Goal: Information Seeking & Learning: Learn about a topic

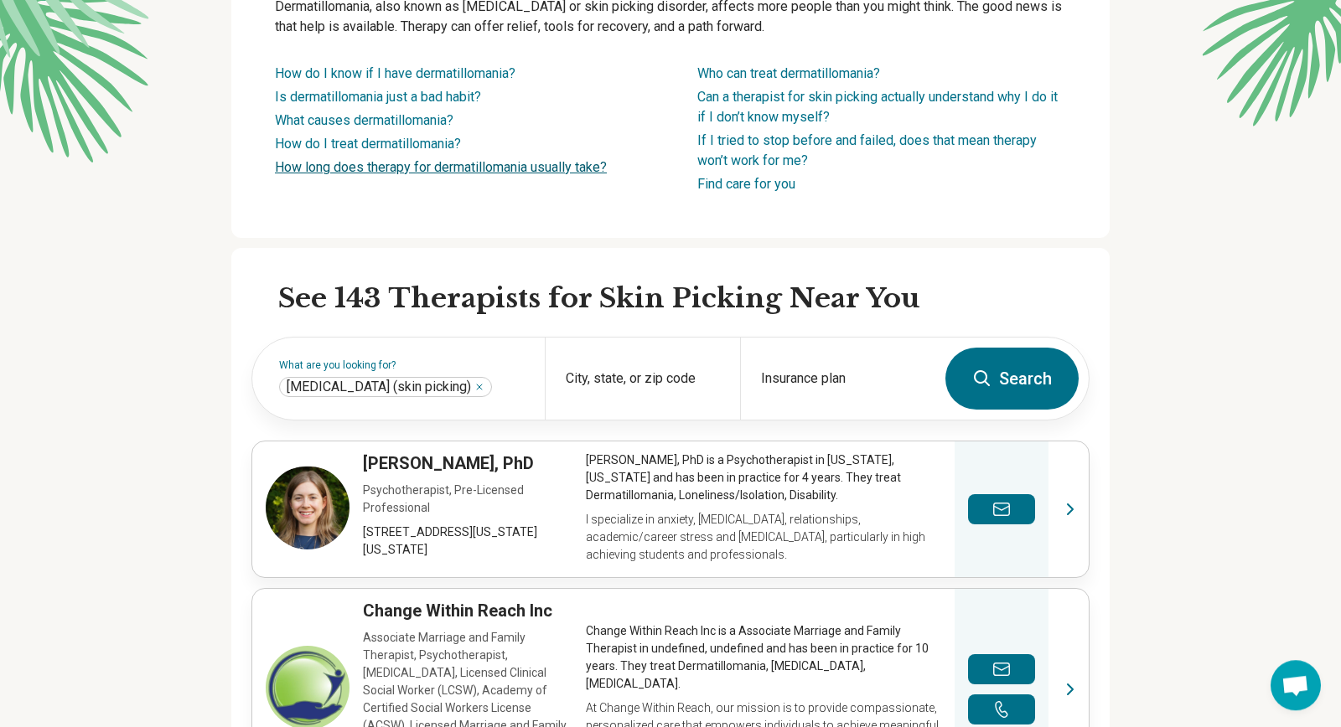
scroll to position [272, 0]
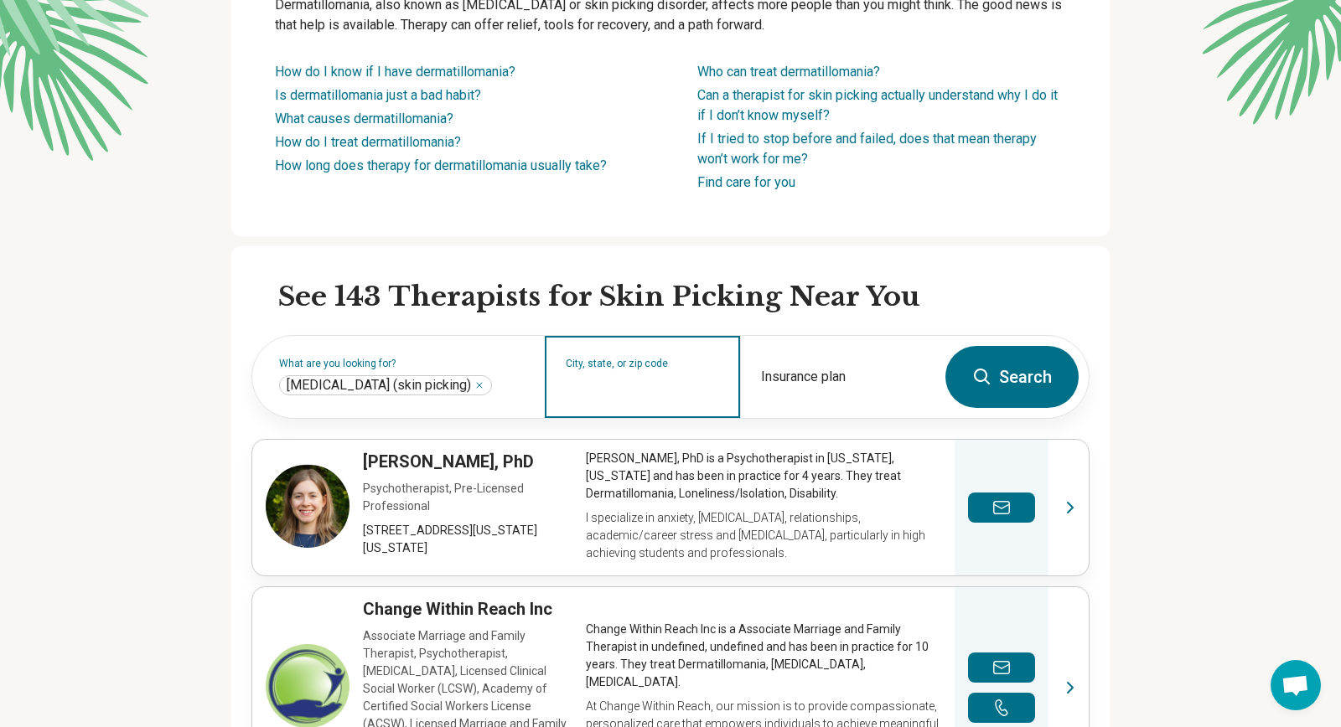
click at [588, 386] on input "City, state, or zip code" at bounding box center [643, 388] width 154 height 20
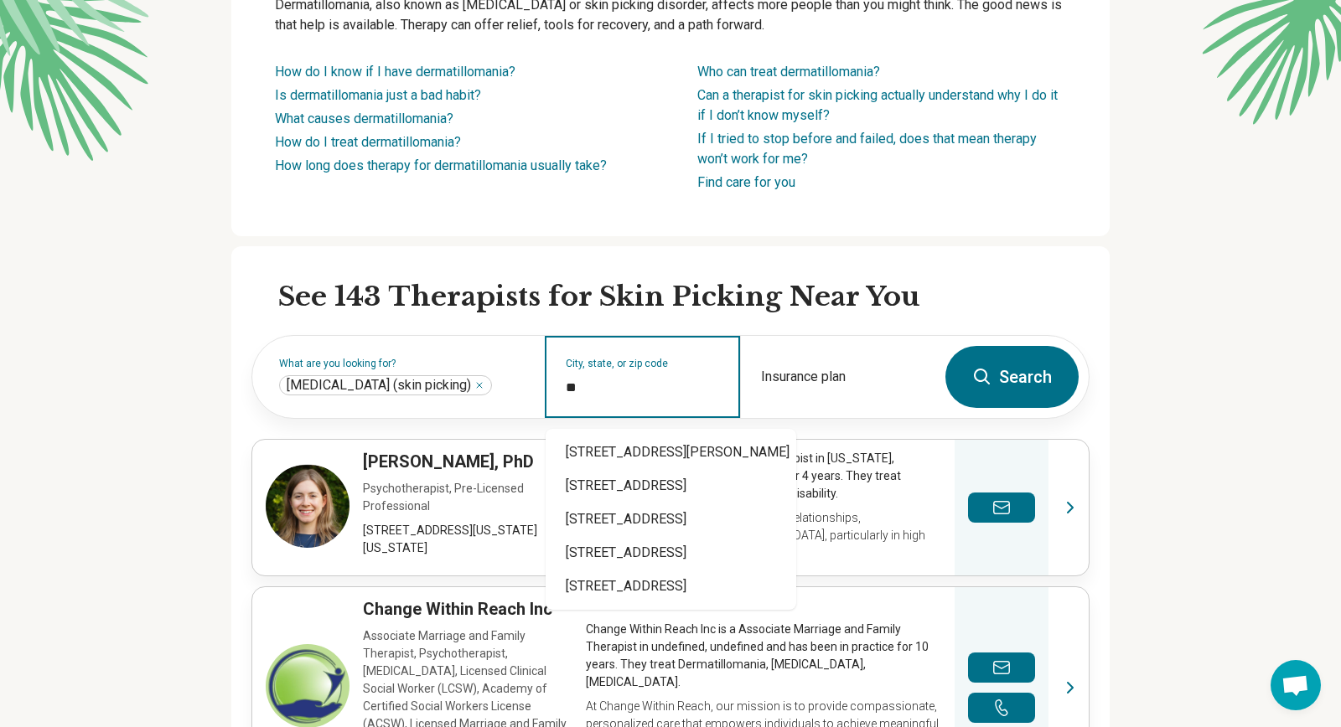
type input "*"
type input "*****"
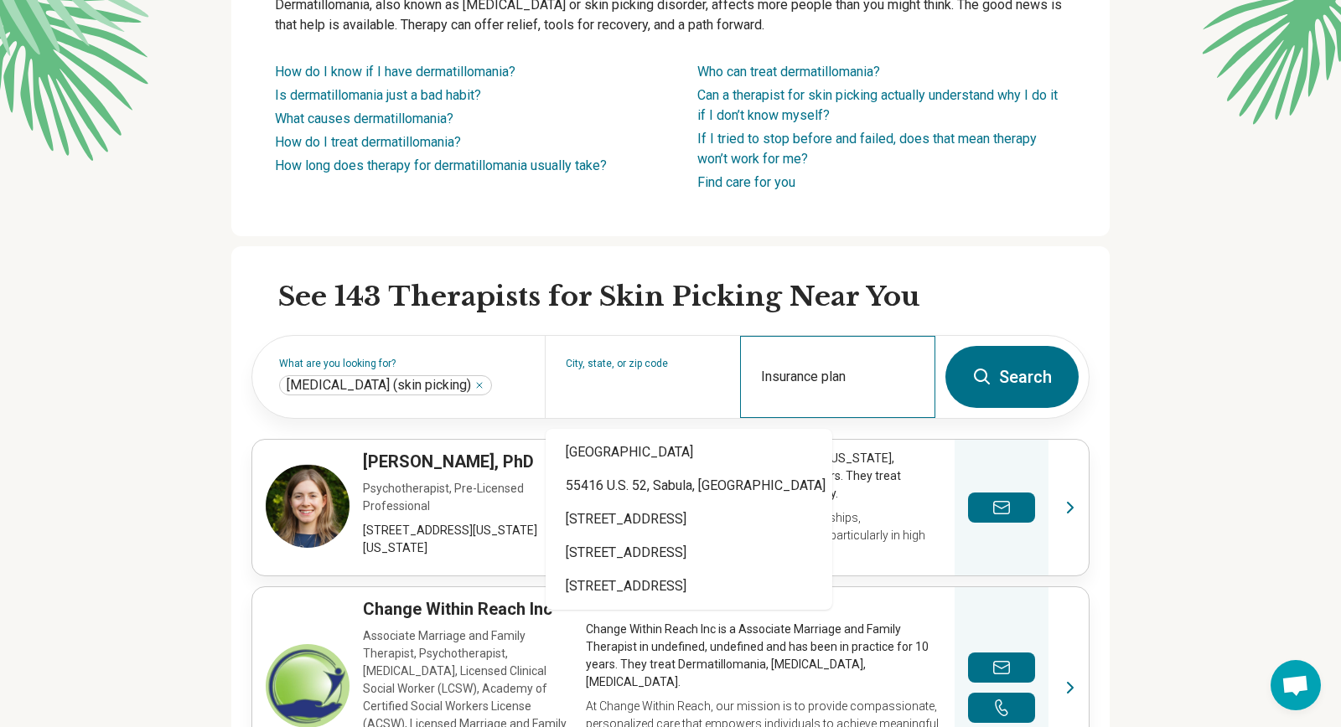
click at [889, 378] on div "Insurance plan" at bounding box center [837, 377] width 195 height 82
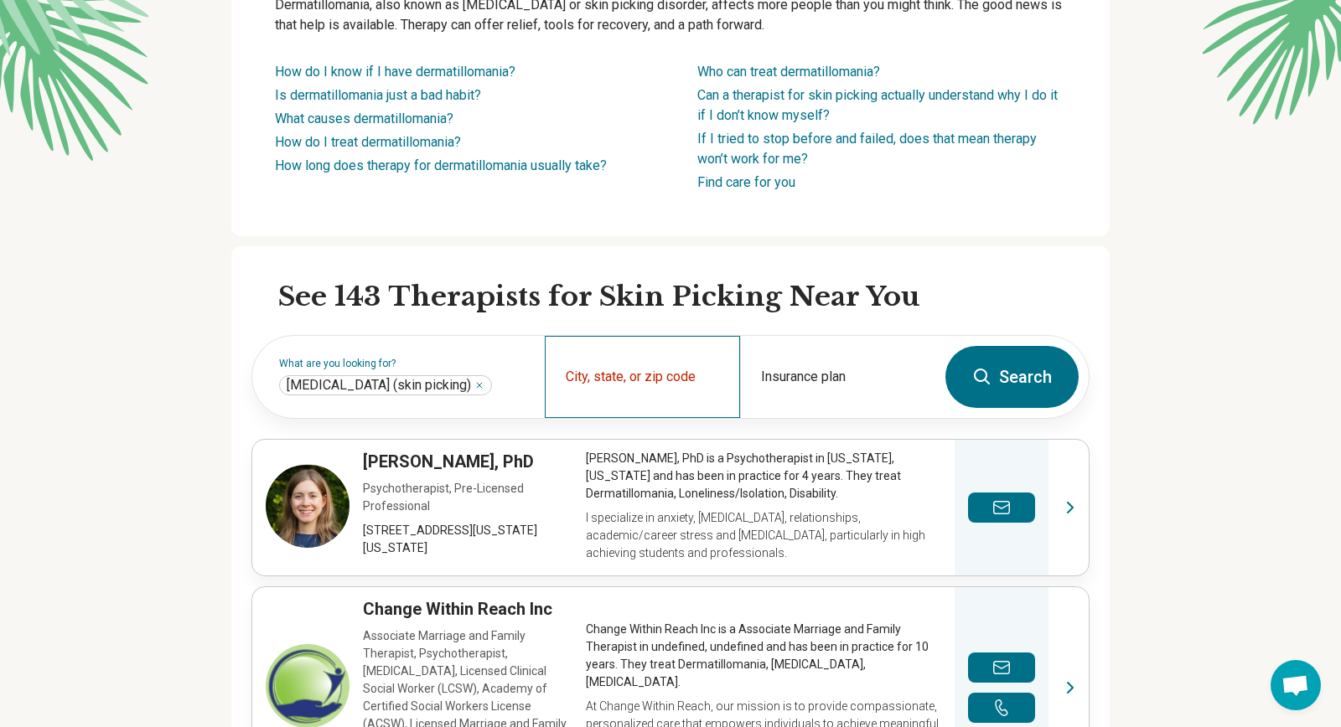
click at [651, 378] on div "City, state, or zip code" at bounding box center [642, 377] width 195 height 82
type input "*"
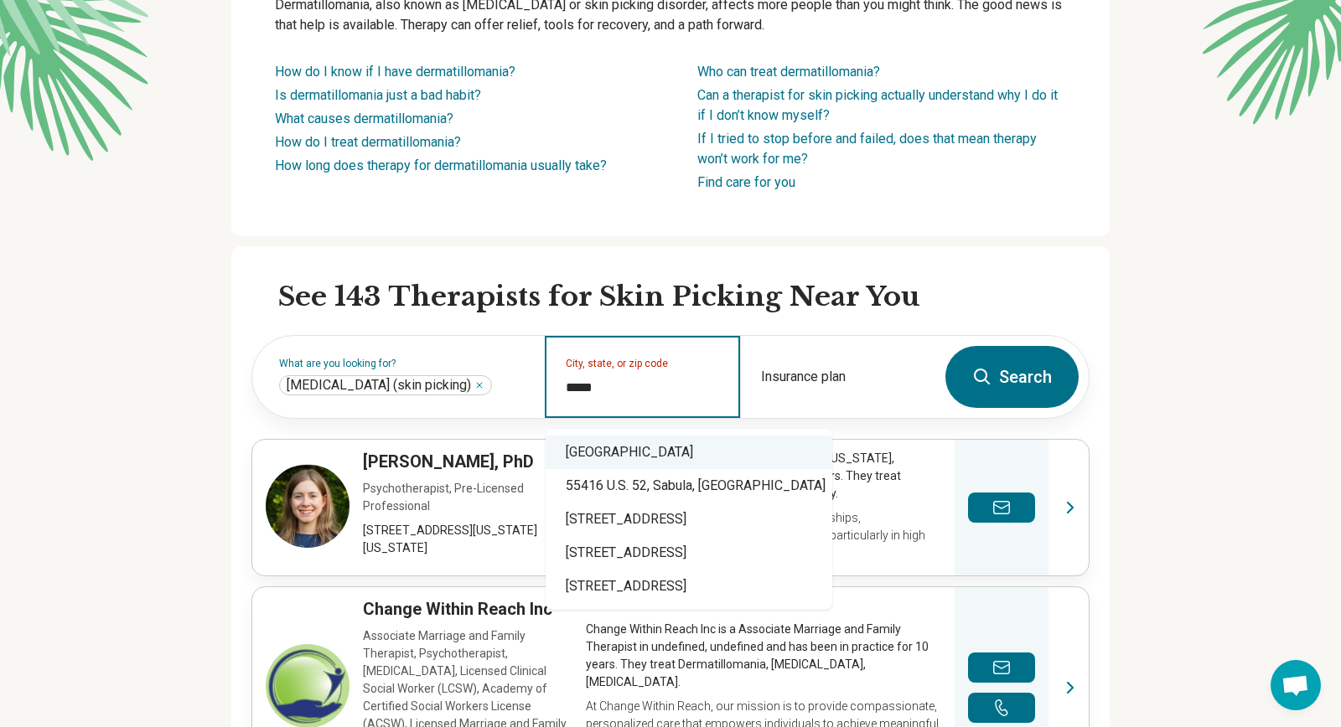
click at [676, 452] on div "Minneapolis, MN 55416" at bounding box center [689, 453] width 287 height 34
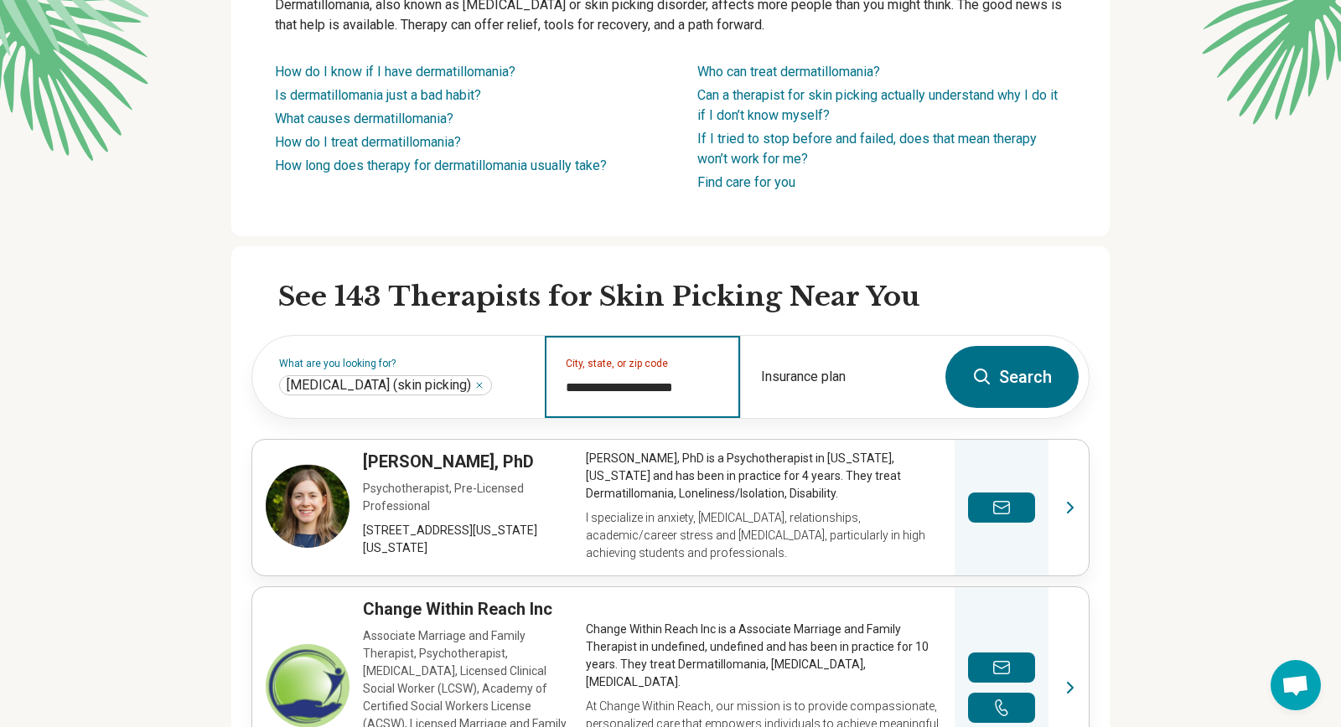
type input "**********"
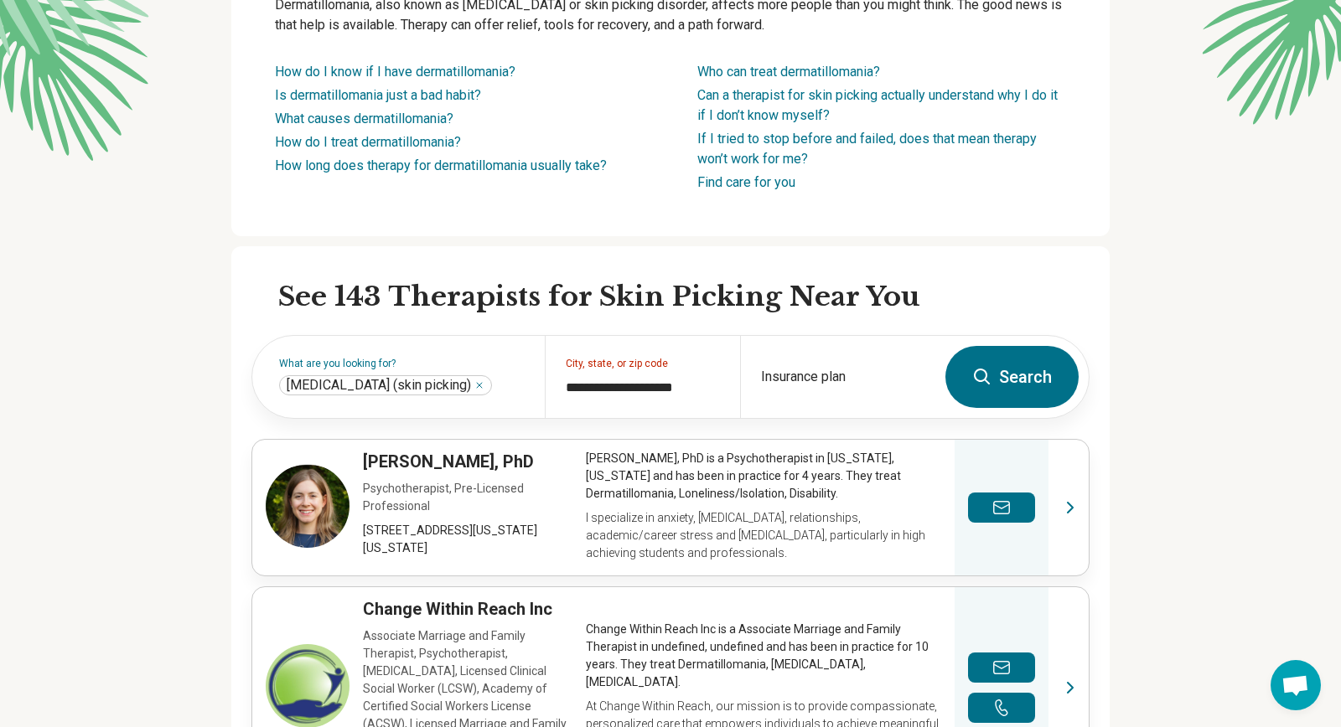
click at [1012, 382] on button "Search" at bounding box center [1011, 377] width 133 height 62
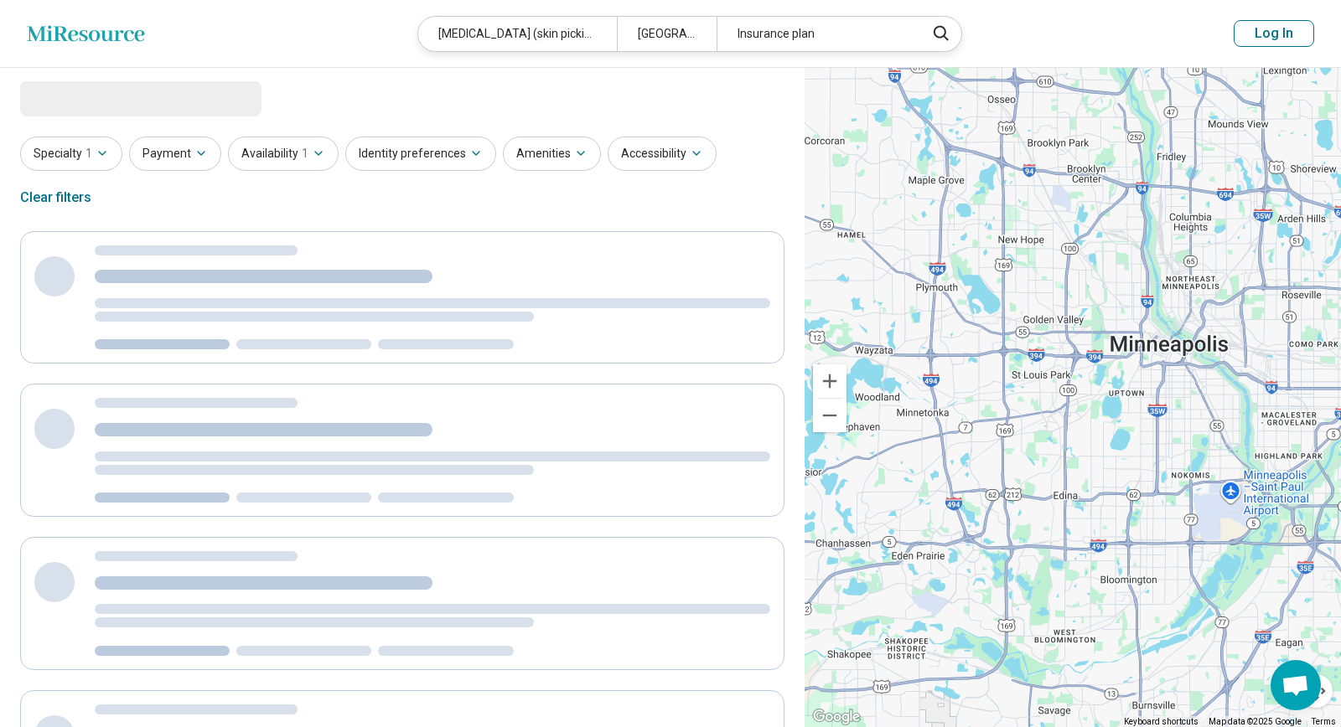
select select "***"
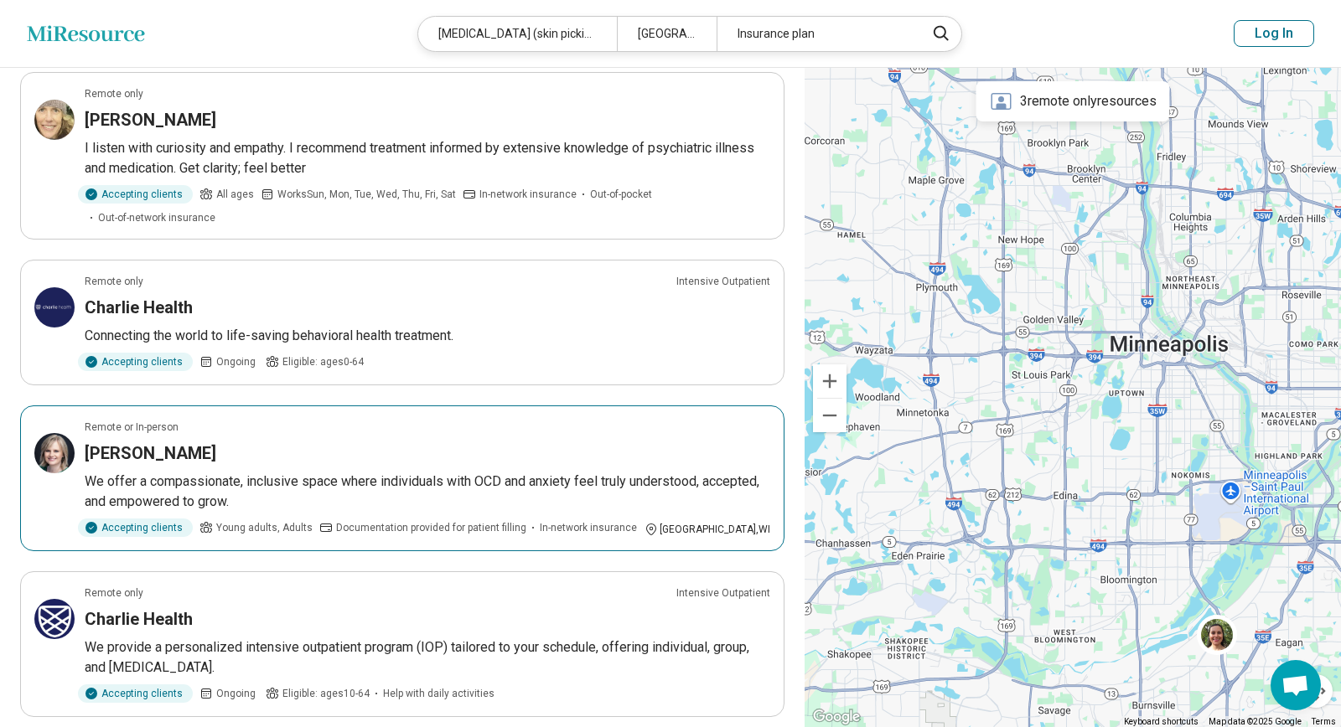
scroll to position [1177, 0]
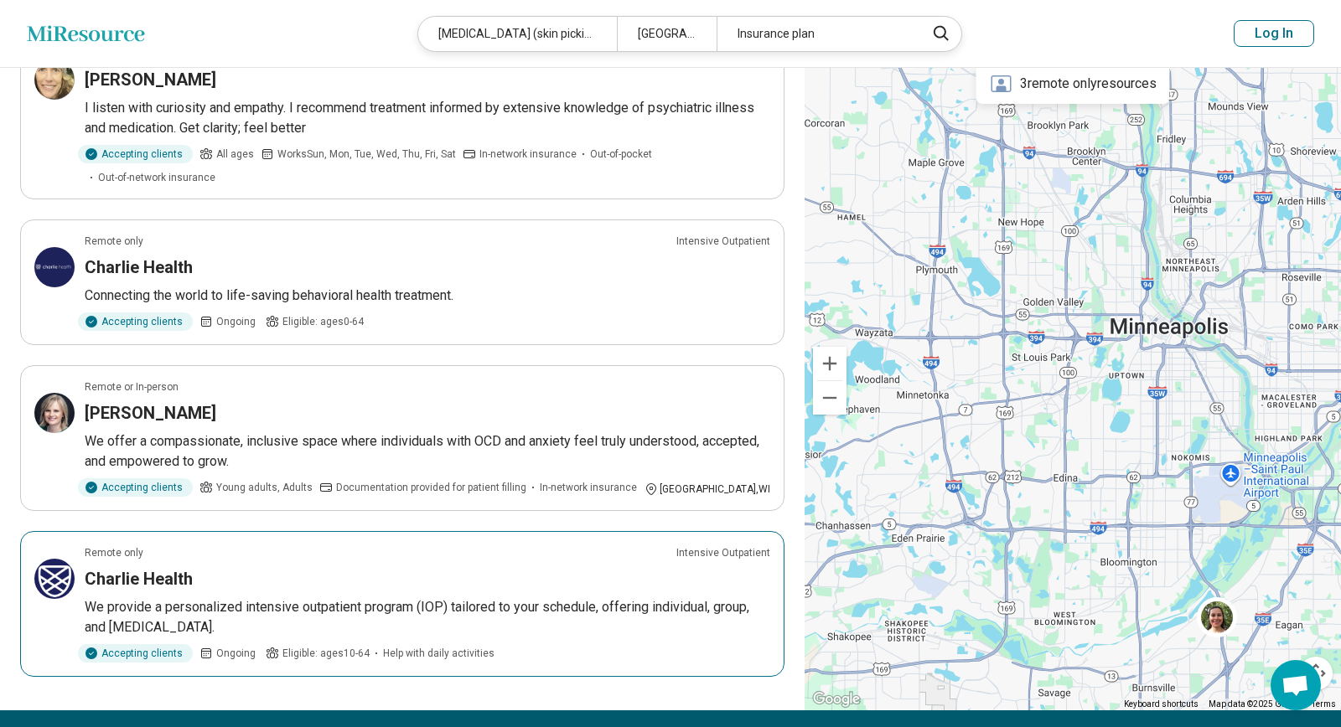
click at [574, 598] on p "We provide a personalized intensive outpatient program (IOP) tailored to your s…" at bounding box center [428, 618] width 686 height 40
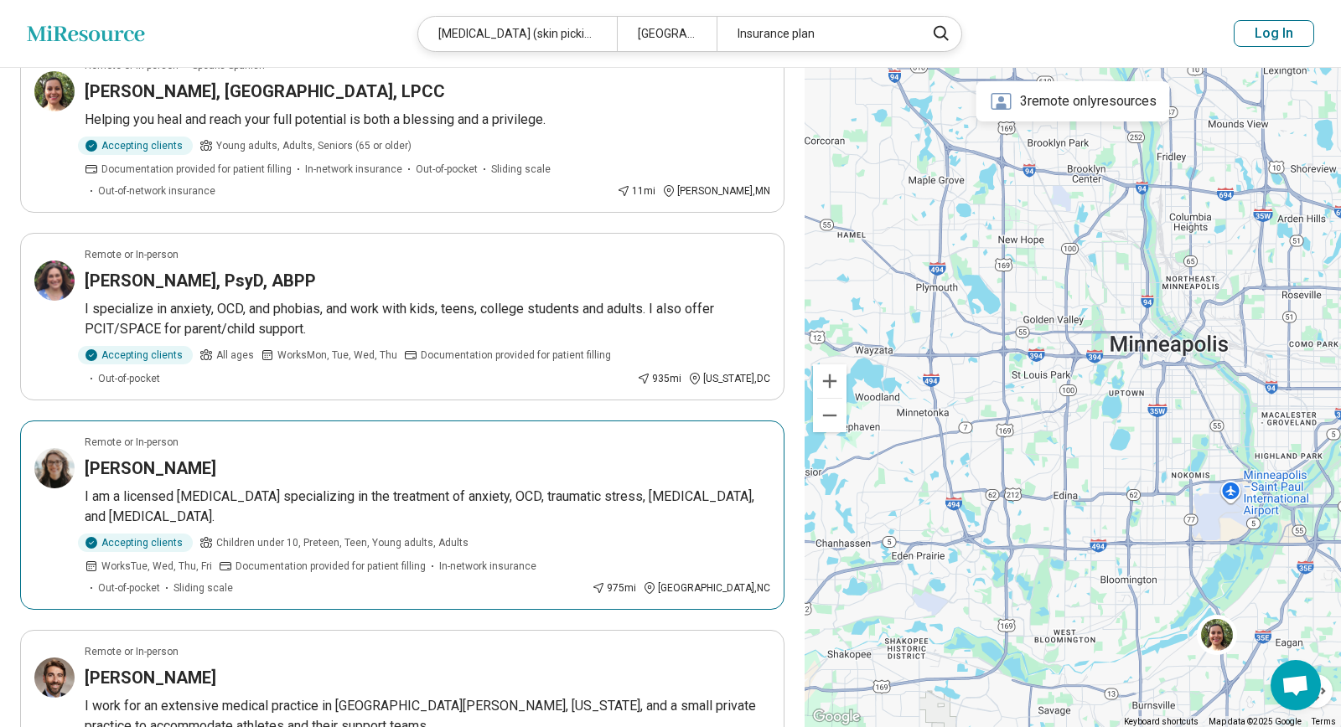
scroll to position [0, 0]
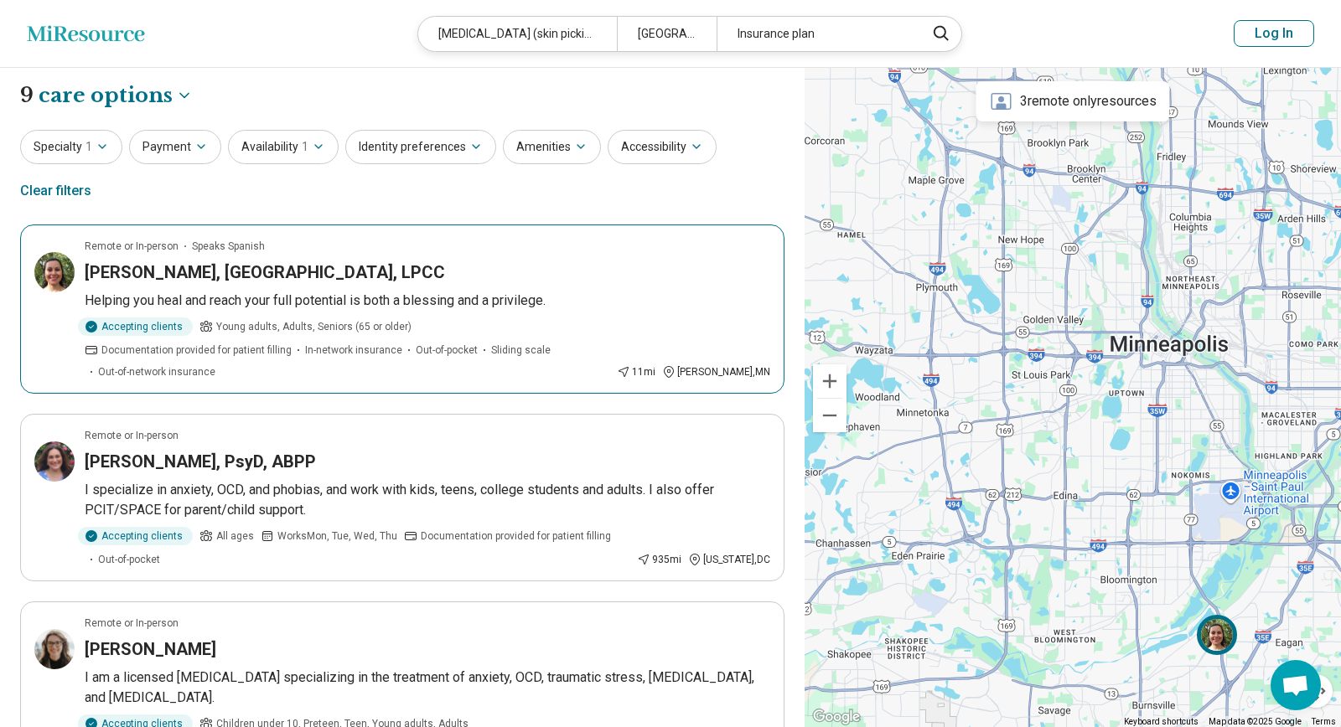
click at [256, 261] on h3 "Lorena Villaseñor, MA, LPCC" at bounding box center [265, 272] width 360 height 23
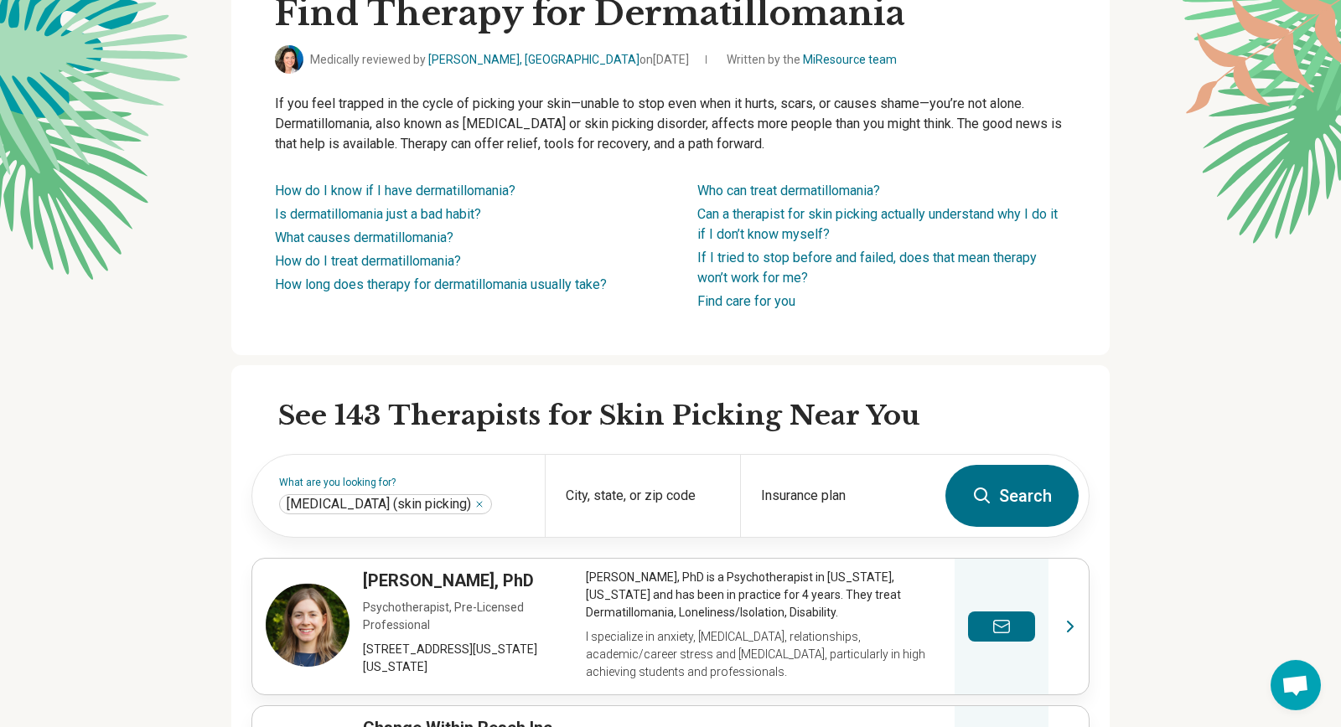
scroll to position [272, 0]
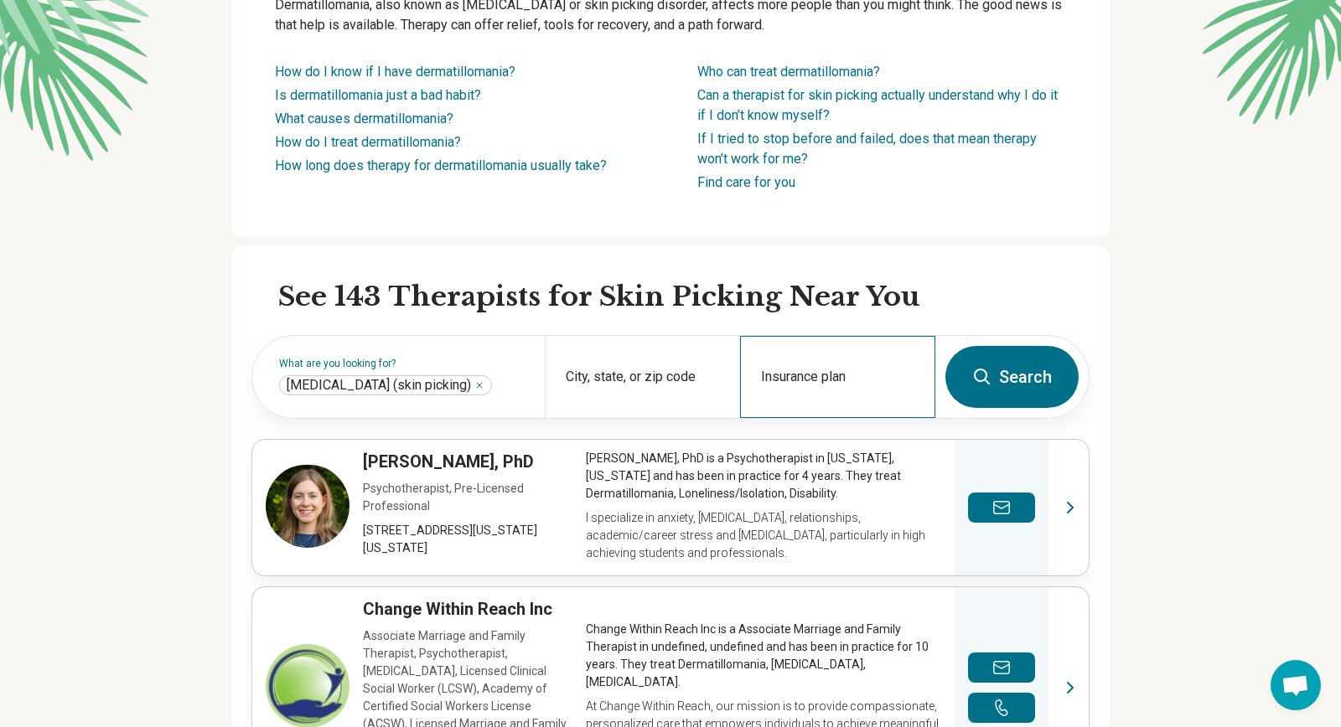
click at [826, 370] on div "Insurance plan" at bounding box center [837, 377] width 195 height 82
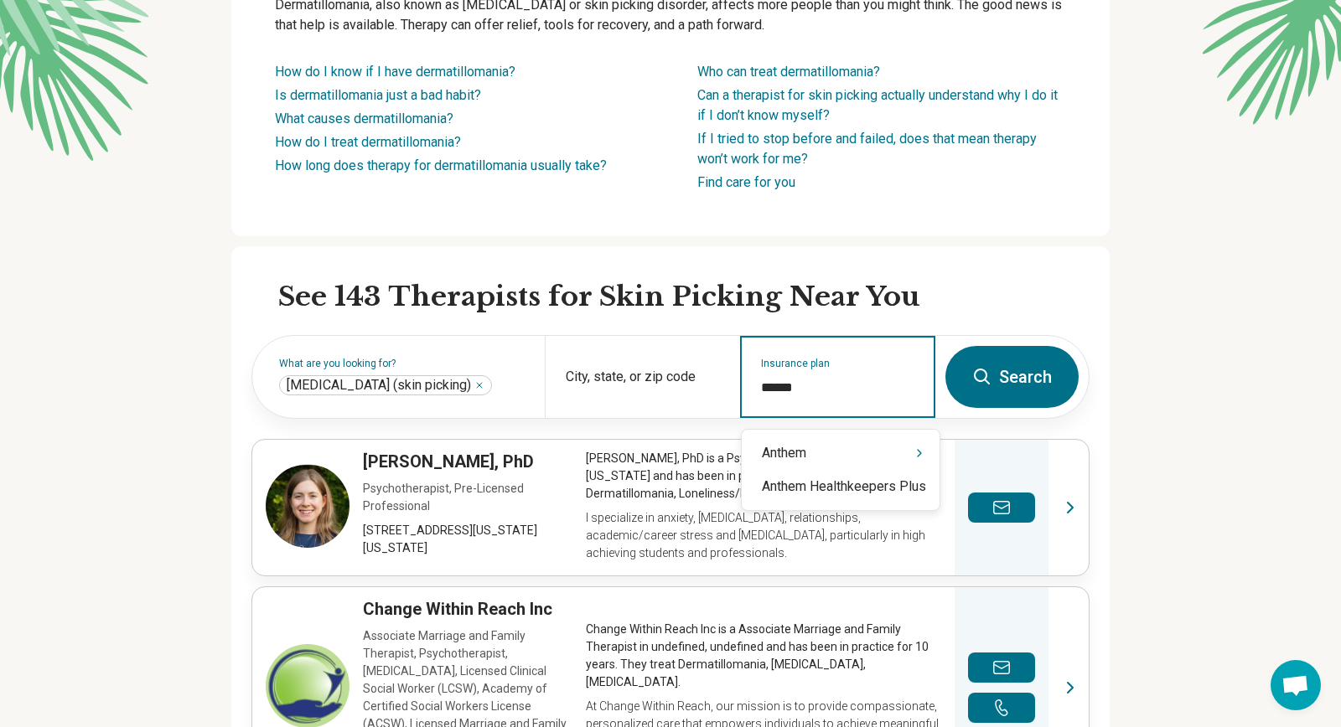
type input "******"
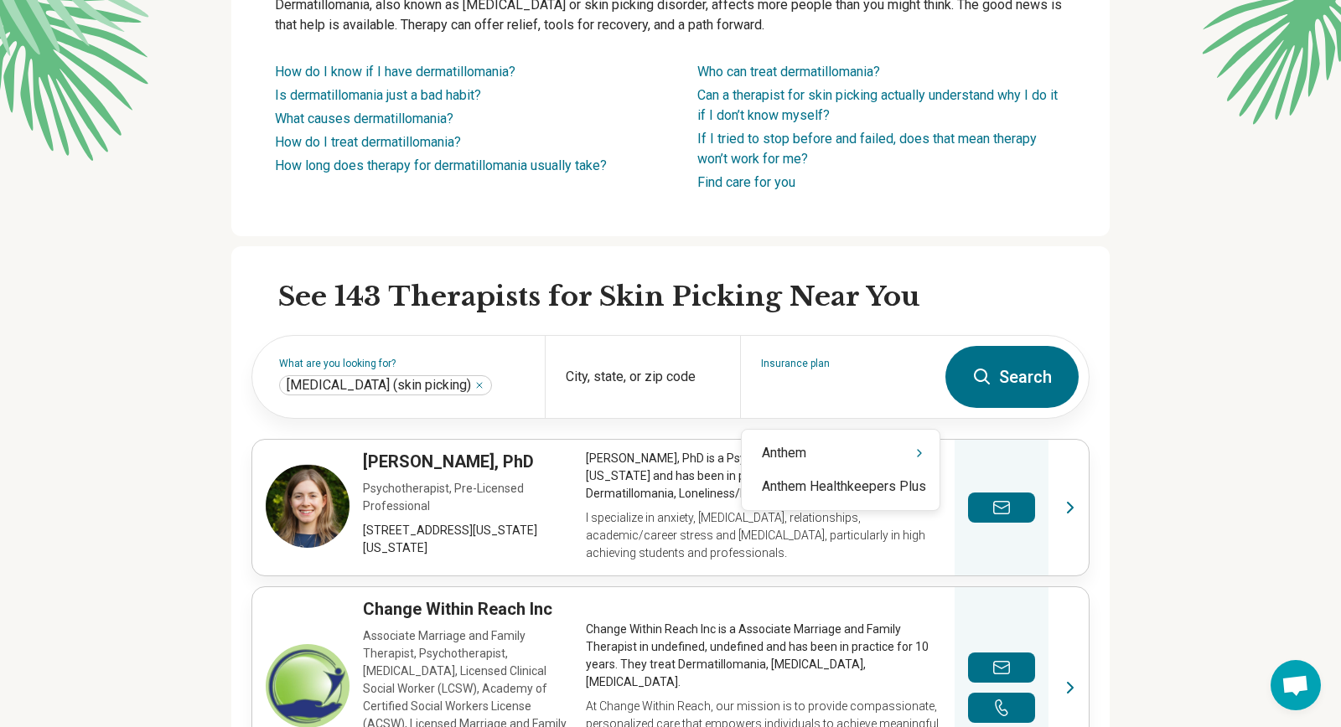
click at [1005, 385] on button "Search" at bounding box center [1011, 377] width 133 height 62
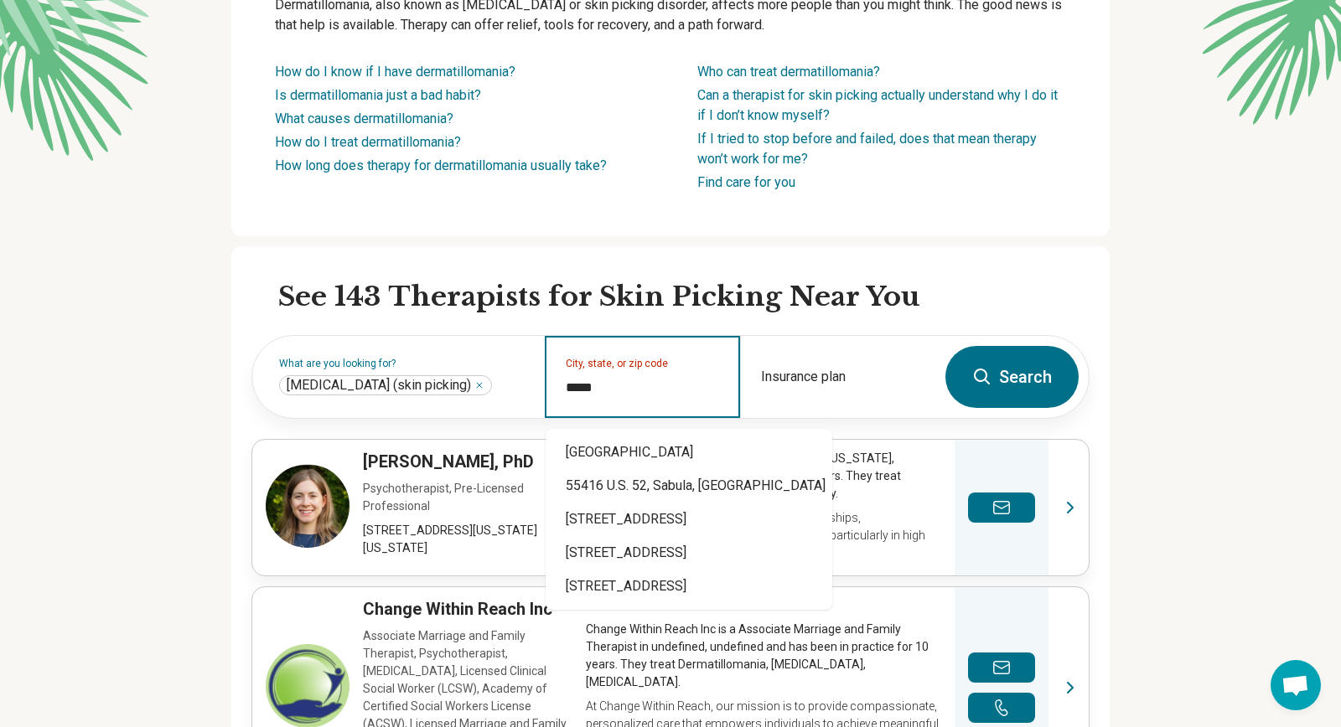
type input "*****"
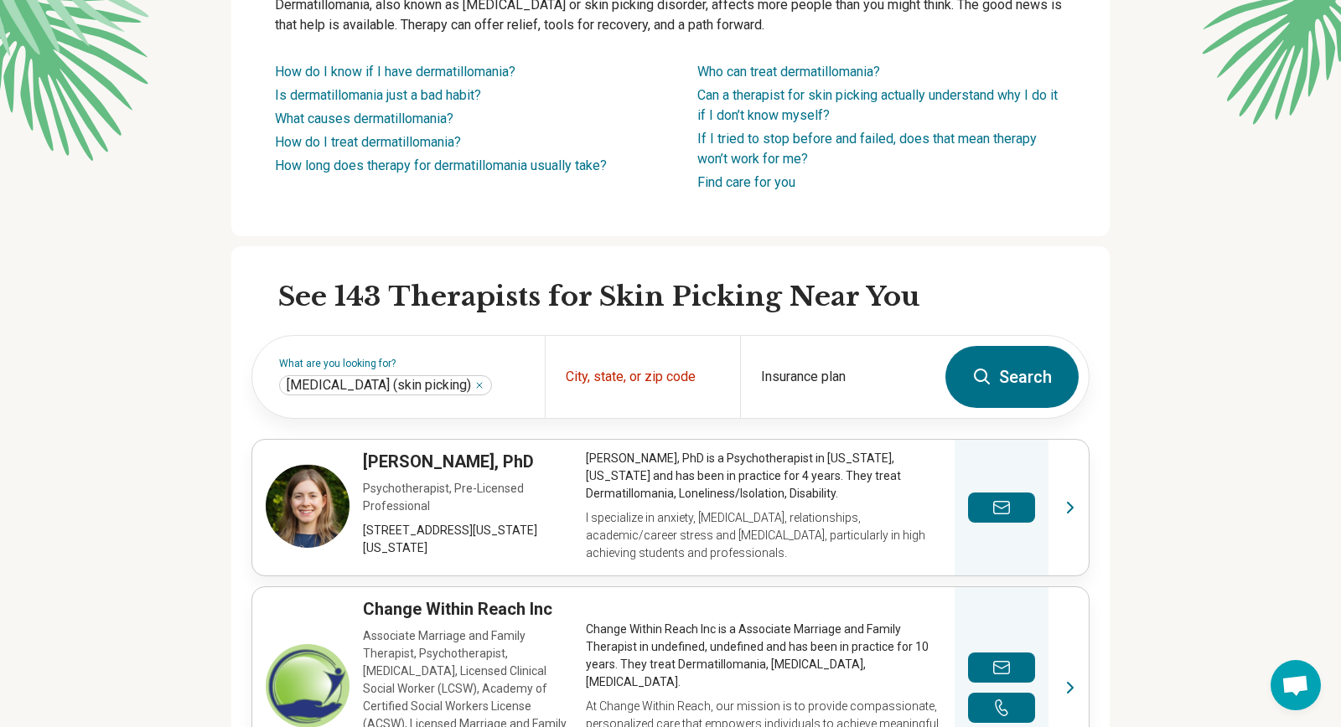
click at [996, 376] on button "Search" at bounding box center [1011, 377] width 133 height 62
click at [863, 380] on div "Insurance plan" at bounding box center [837, 377] width 195 height 82
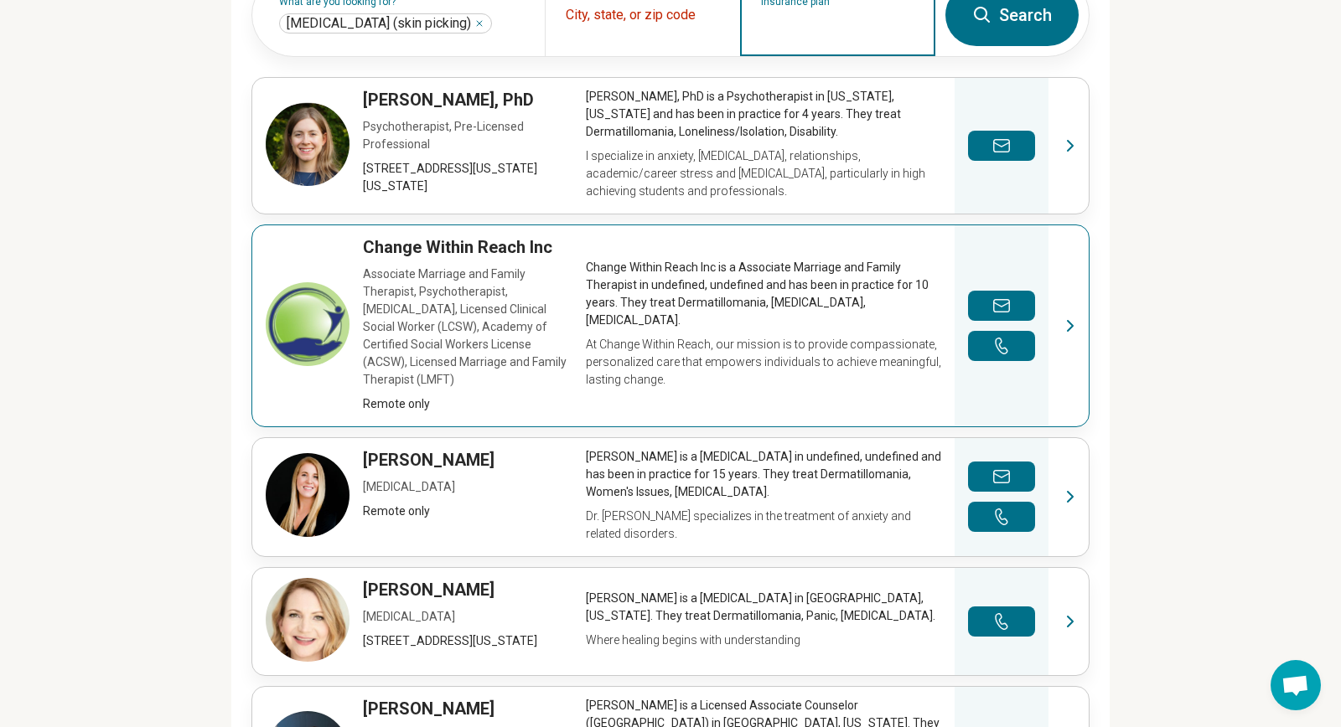
scroll to position [453, 0]
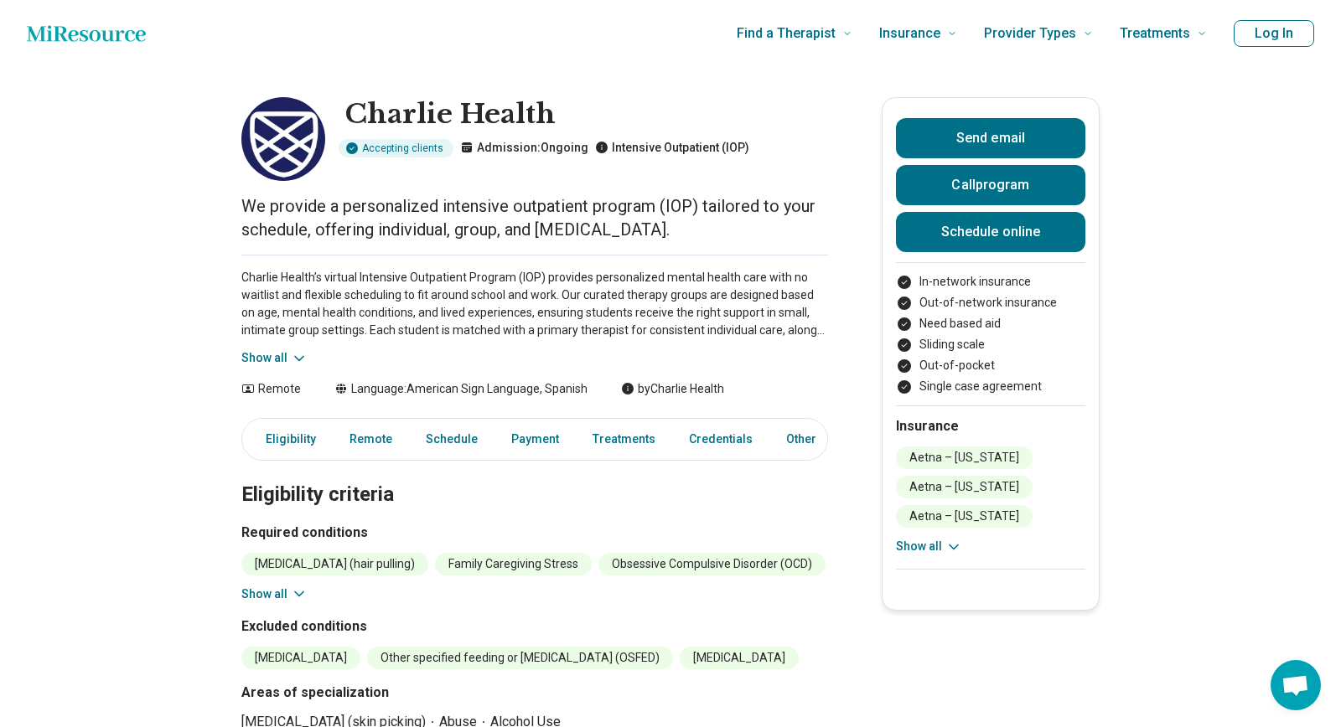
click at [905, 546] on button "Show all" at bounding box center [929, 547] width 66 height 18
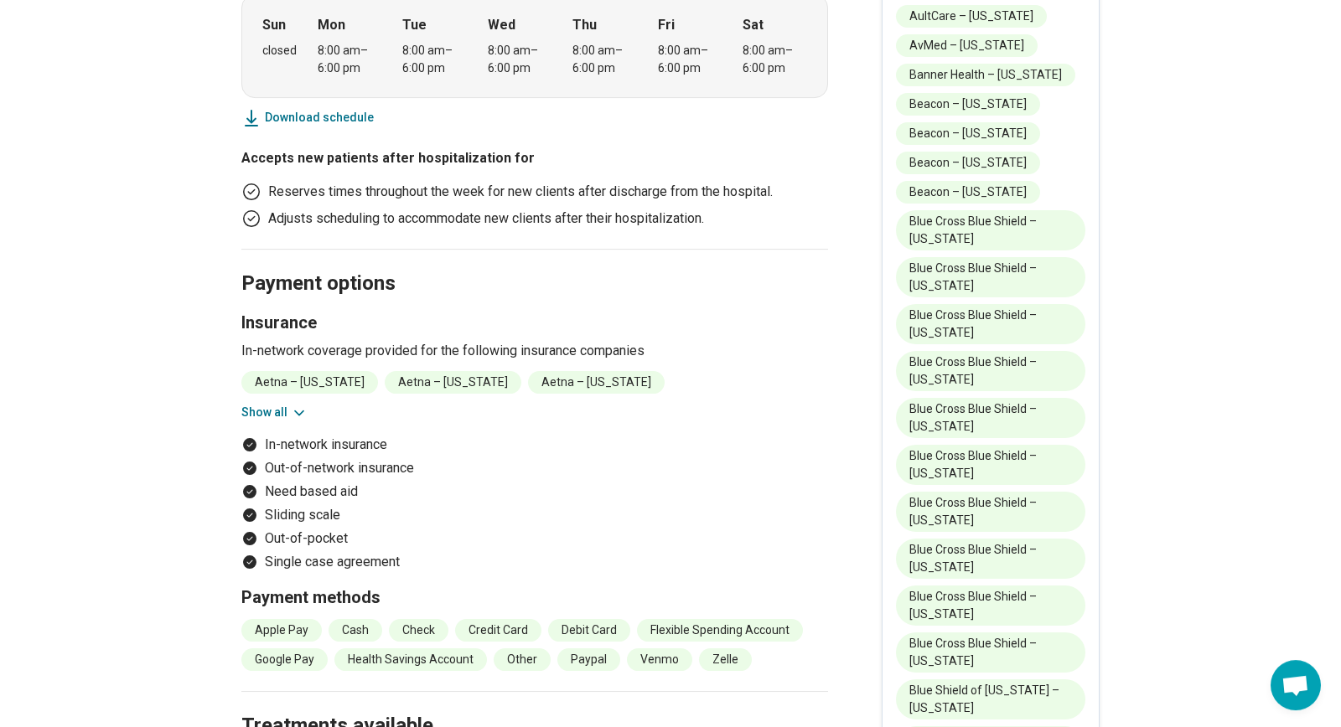
scroll to position [1720, 0]
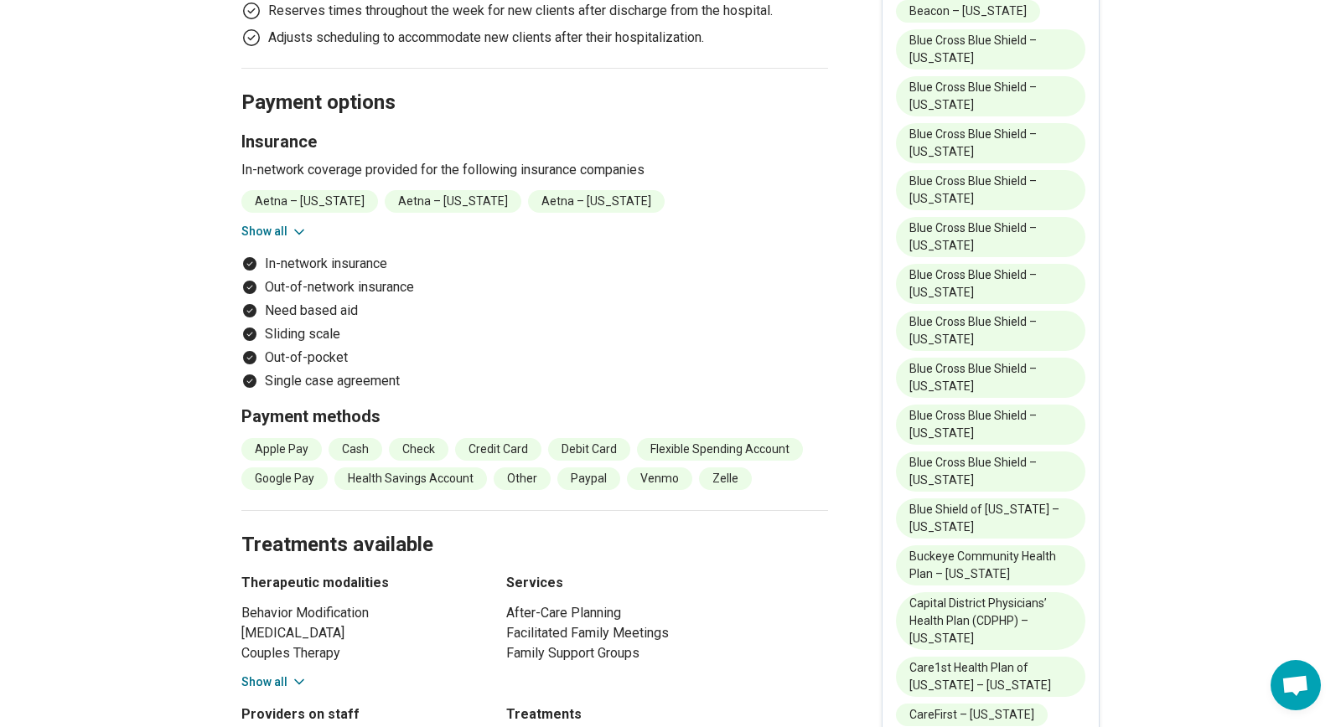
click at [291, 230] on icon at bounding box center [299, 232] width 17 height 17
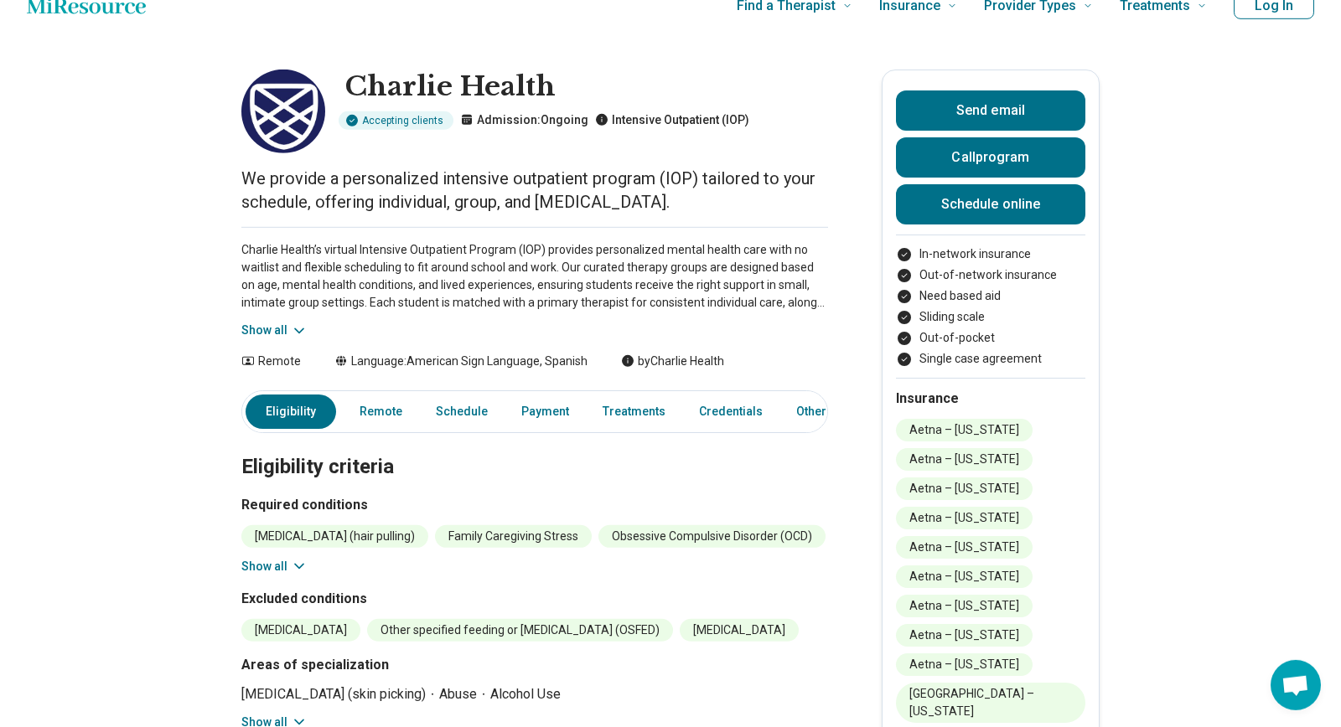
scroll to position [0, 0]
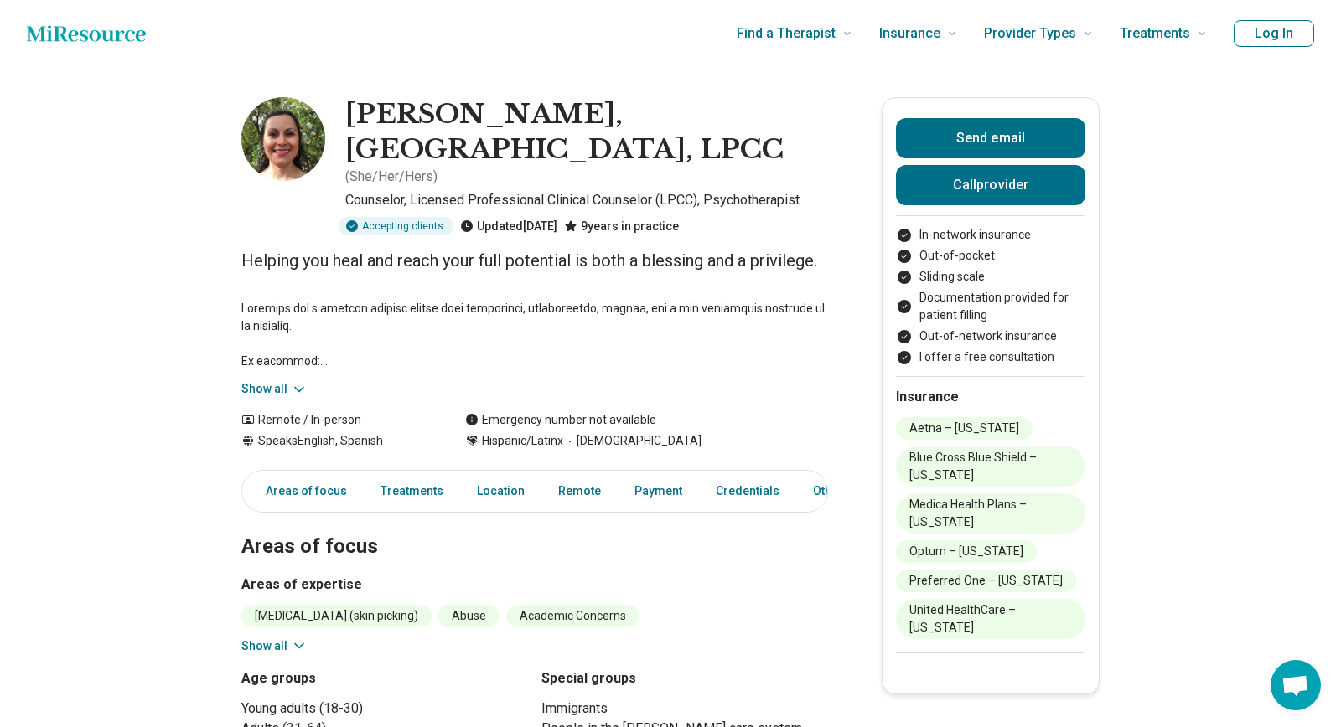
click at [291, 381] on icon at bounding box center [299, 389] width 17 height 17
